Goal: Communication & Community: Answer question/provide support

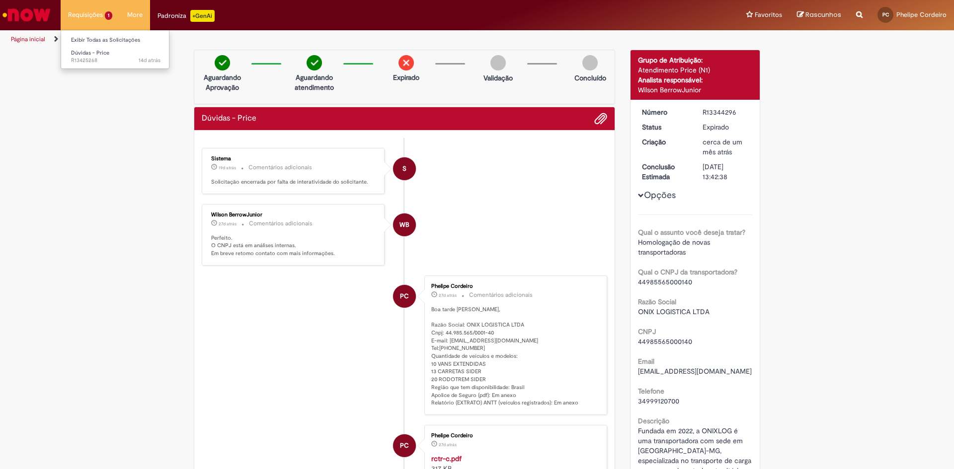
click at [90, 15] on li "Requisições 1 Exibir Todas as Solicitações Dúvidas - Price 14d atrás 14 dias at…" at bounding box center [90, 15] width 59 height 30
click at [110, 62] on span "14d atrás 14 dias atrás R13425268" at bounding box center [115, 61] width 89 height 8
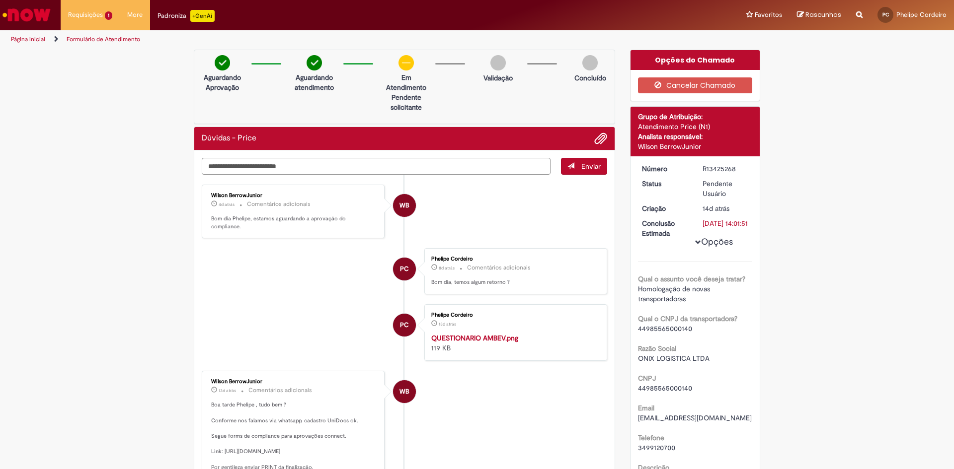
click at [366, 161] on textarea "Digite sua mensagem aqui..." at bounding box center [376, 166] width 349 height 17
click at [378, 166] on textarea "Digite sua mensagem aqui..." at bounding box center [376, 166] width 349 height 17
click at [381, 166] on textarea "Digite sua mensagem aqui..." at bounding box center [376, 166] width 349 height 17
type textarea "*"
type textarea "**********"
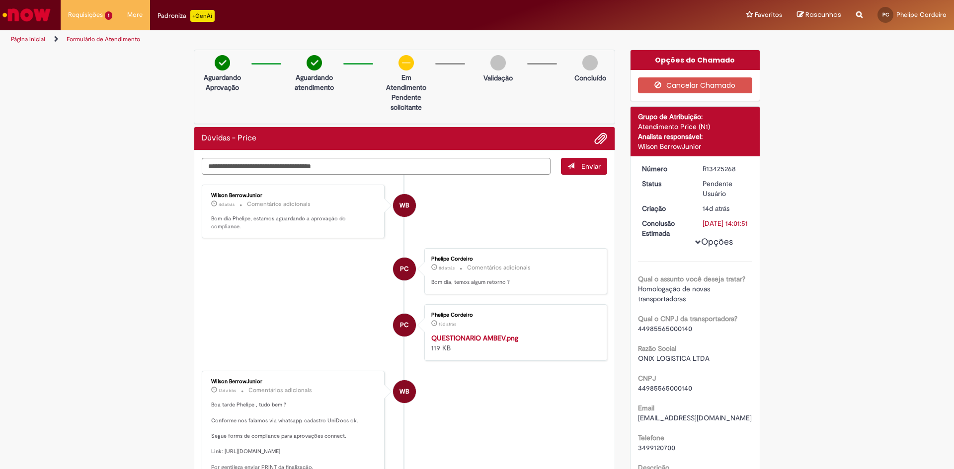
click at [578, 164] on button "Enviar" at bounding box center [584, 166] width 46 height 17
